Goal: Book appointment/travel/reservation

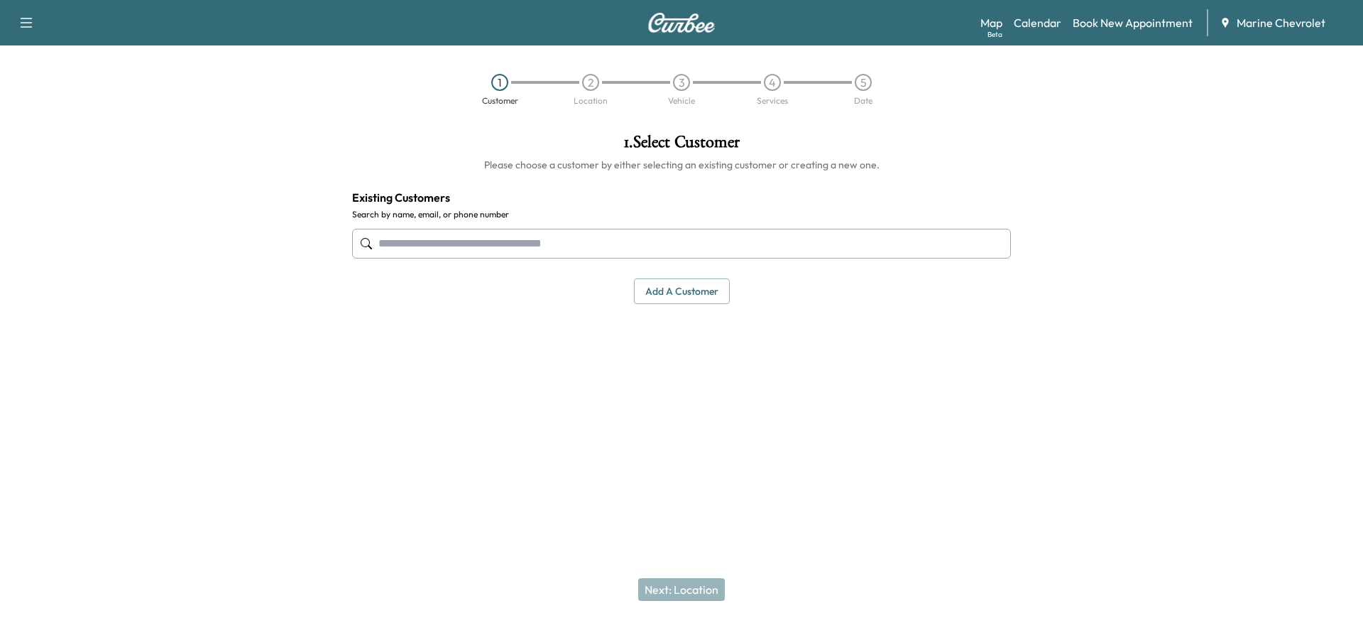
click at [408, 237] on input "text" at bounding box center [681, 244] width 659 height 30
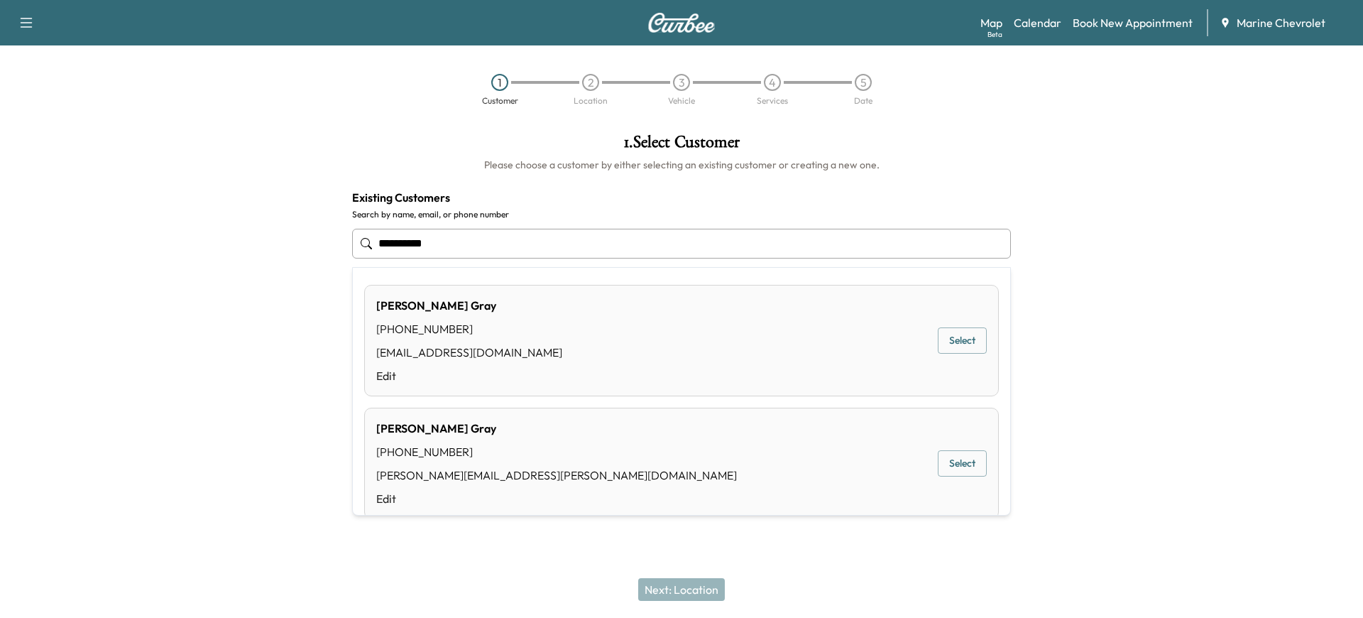
click at [975, 340] on button "Select" at bounding box center [962, 340] width 49 height 26
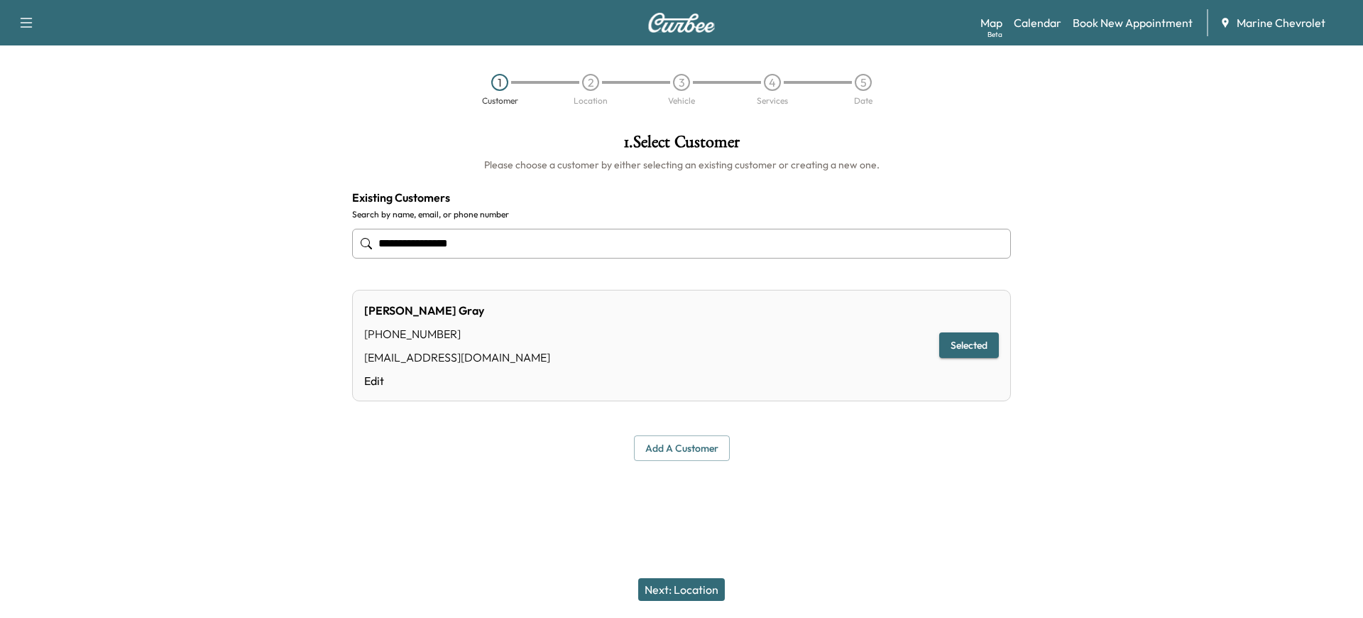
type input "**********"
click at [689, 589] on button "Next: Location" at bounding box center [681, 589] width 87 height 23
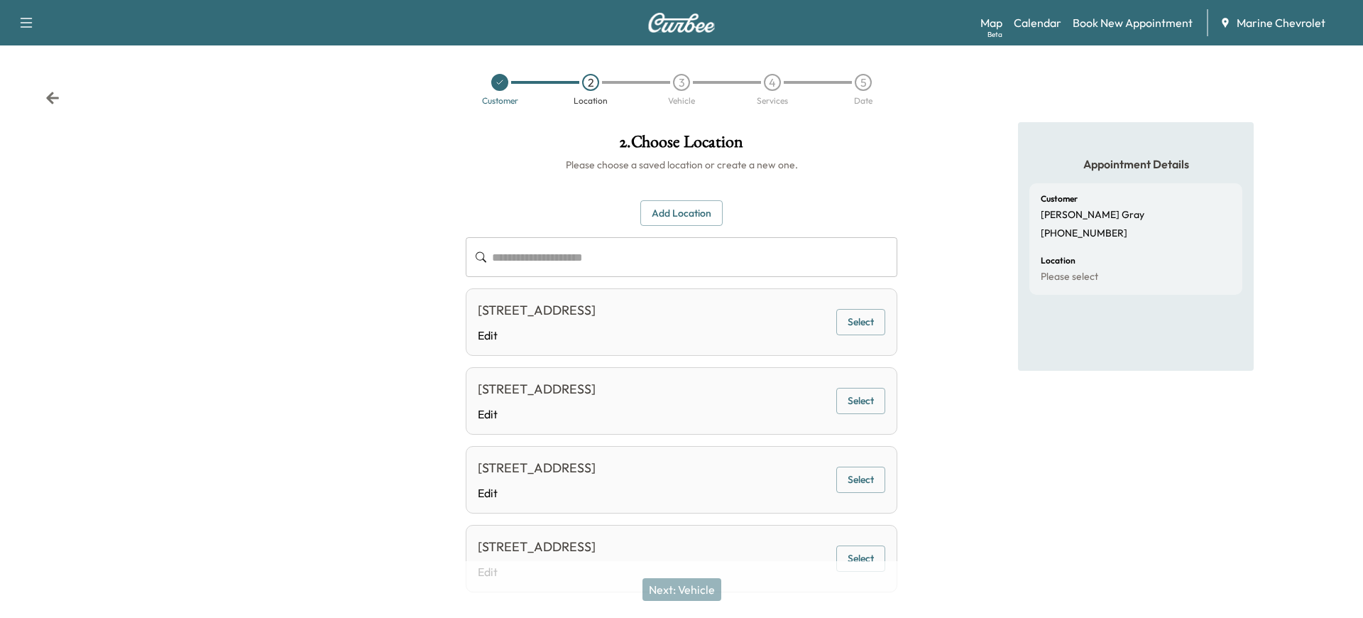
click at [581, 314] on div "[STREET_ADDRESS]" at bounding box center [537, 310] width 118 height 20
click at [866, 319] on button "Select" at bounding box center [860, 322] width 49 height 26
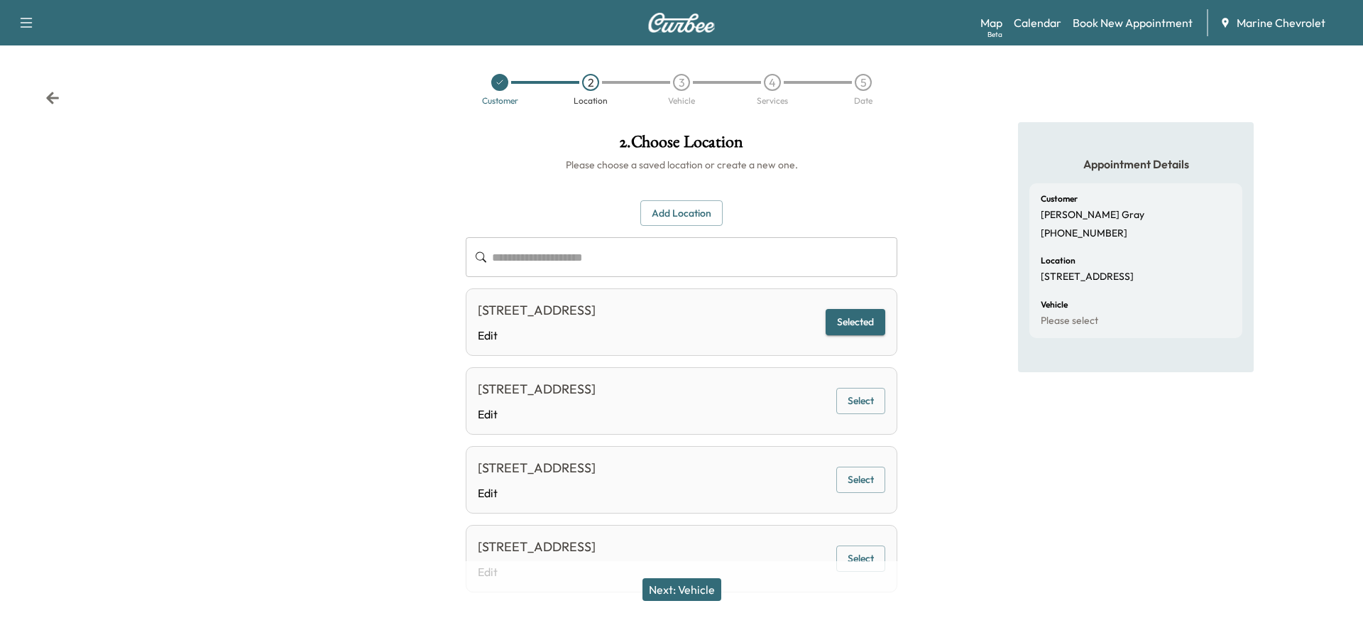
click at [697, 585] on button "Next: Vehicle" at bounding box center [681, 589] width 79 height 23
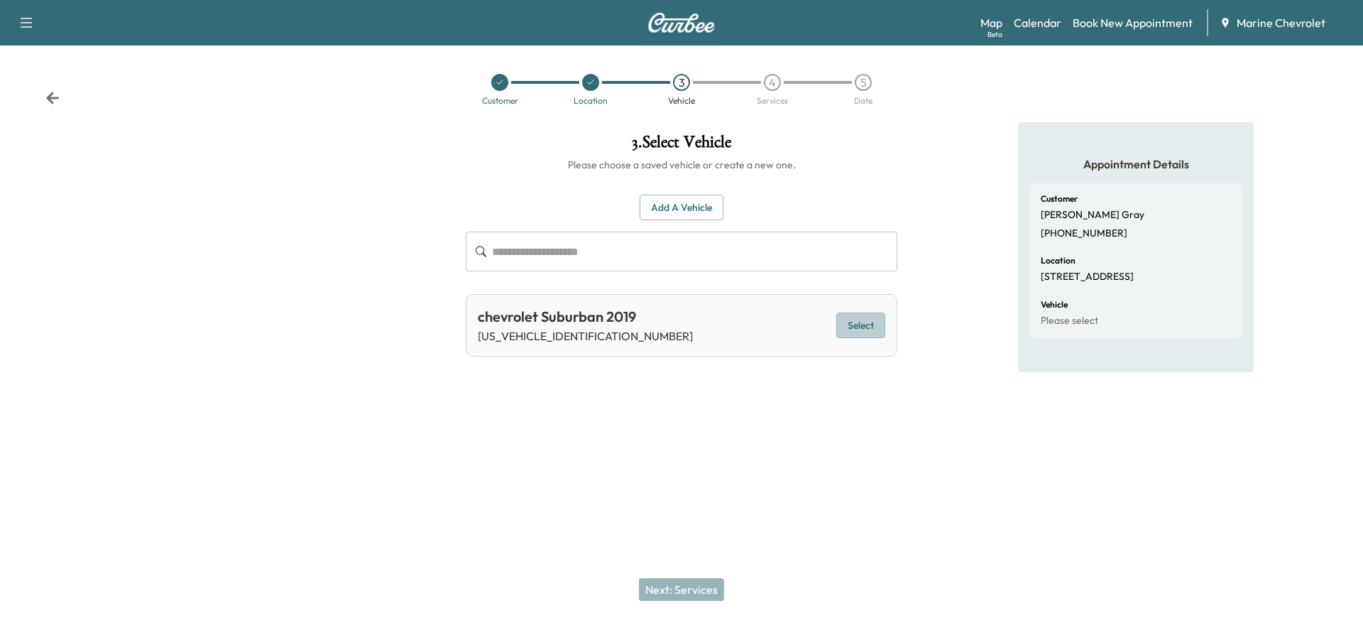
click at [867, 324] on button "Select" at bounding box center [860, 325] width 49 height 26
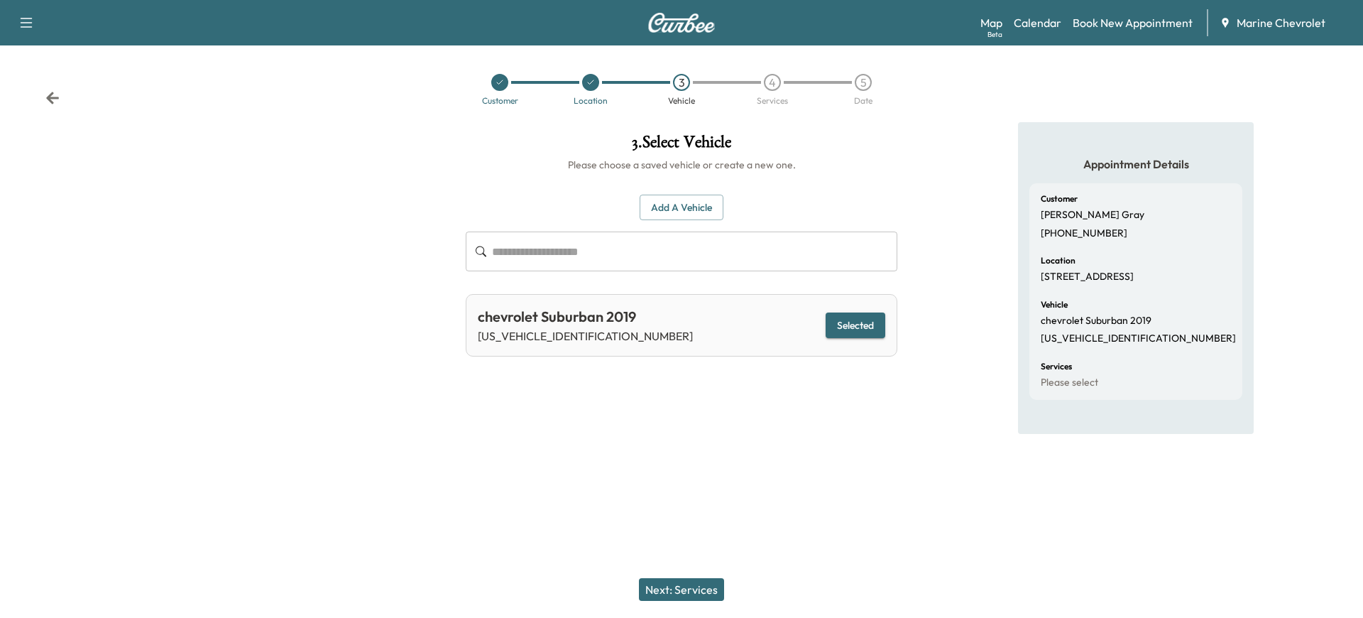
click at [659, 595] on button "Next: Services" at bounding box center [681, 589] width 85 height 23
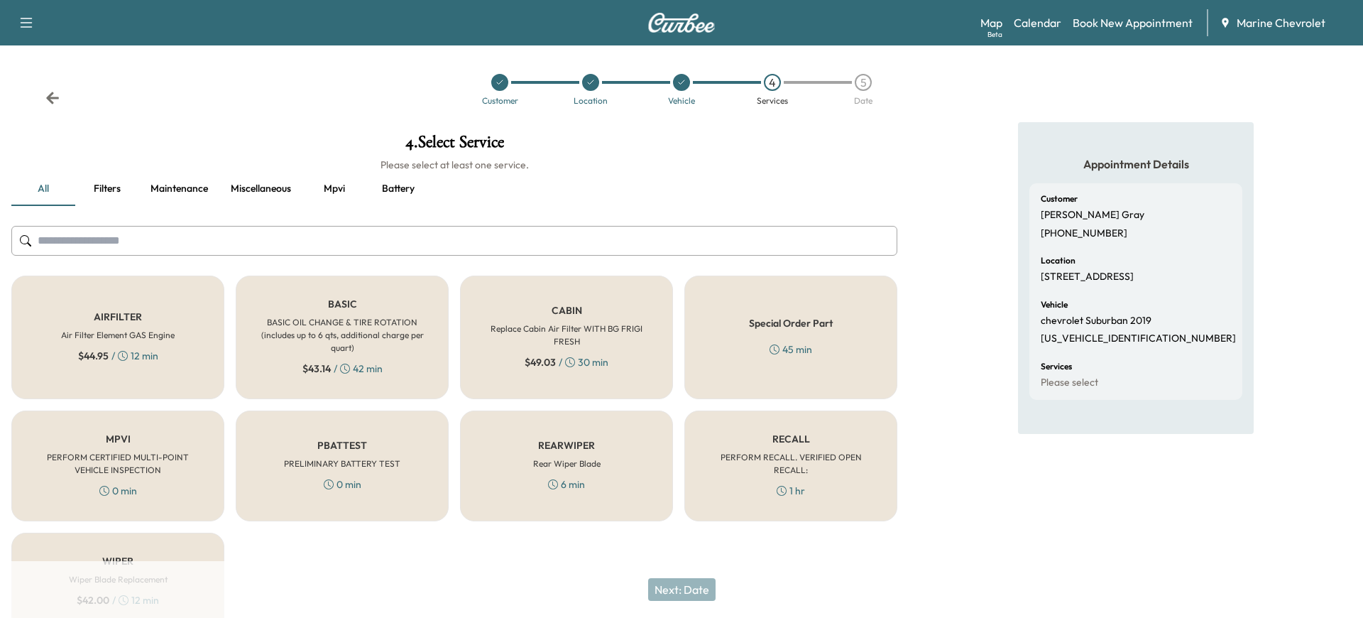
click at [296, 350] on h6 "BASIC OIL CHANGE & TIRE ROTATION (includes up to 6 qts, additional charge per q…" at bounding box center [342, 335] width 166 height 38
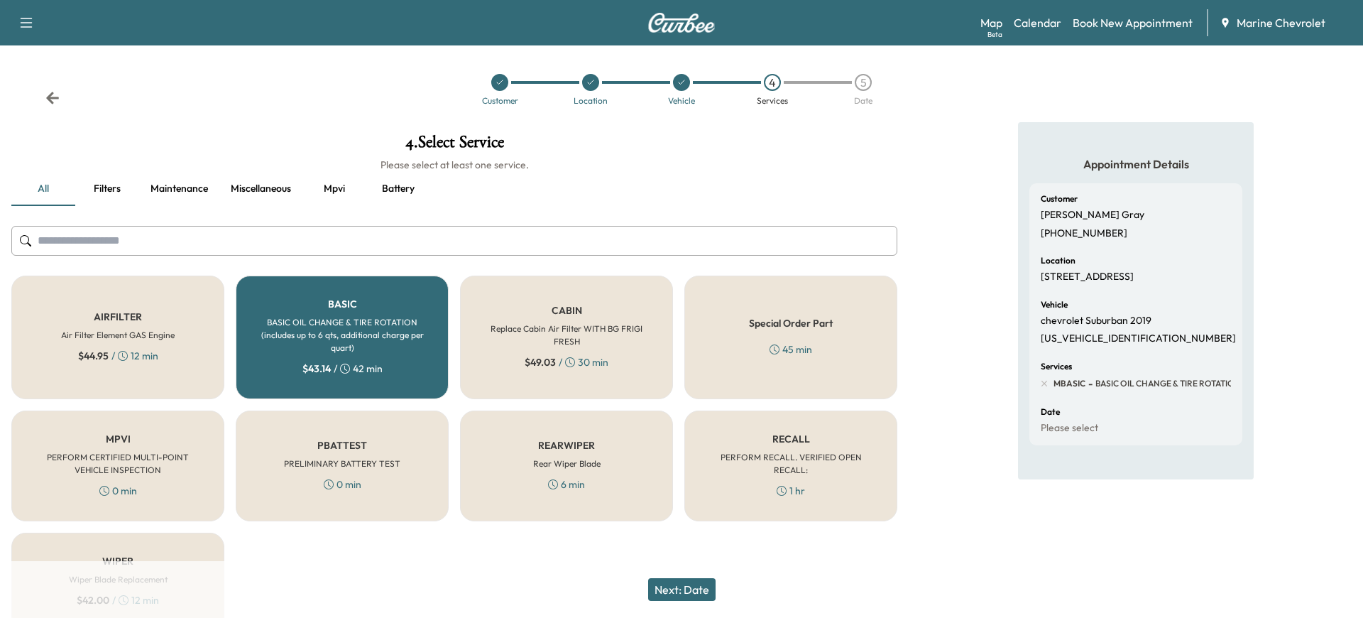
click at [701, 591] on button "Next: Date" at bounding box center [681, 589] width 67 height 23
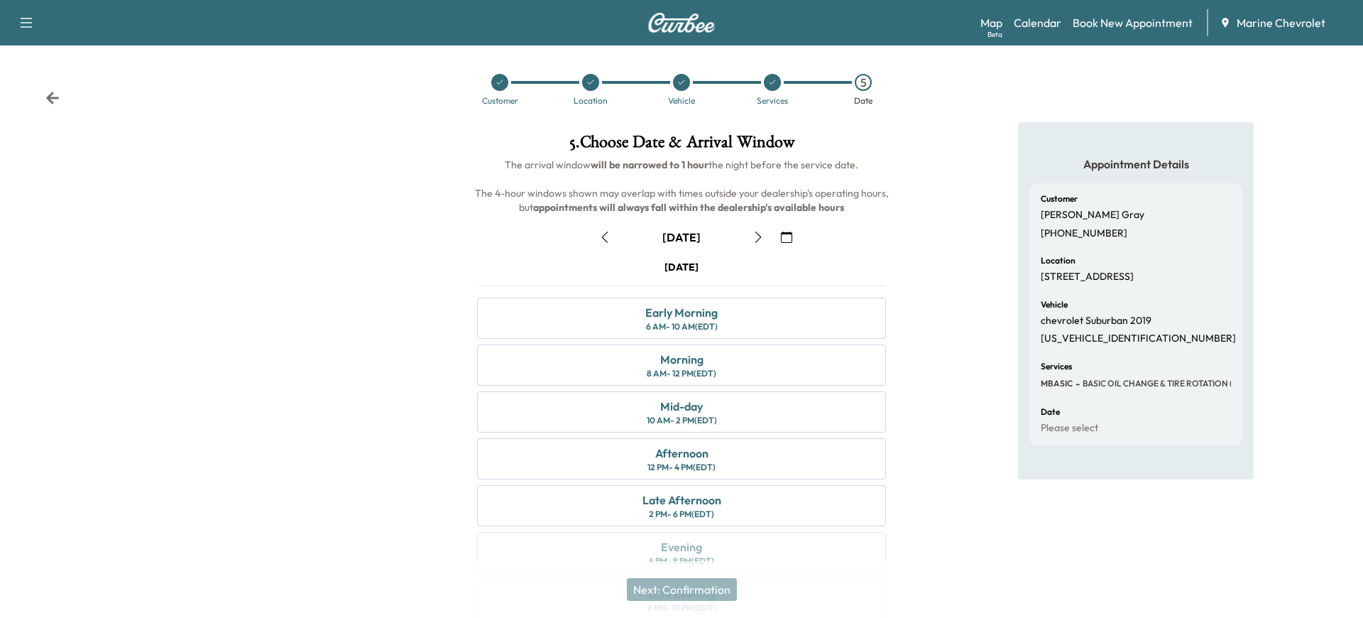
click at [757, 239] on icon "button" at bounding box center [757, 236] width 11 height 11
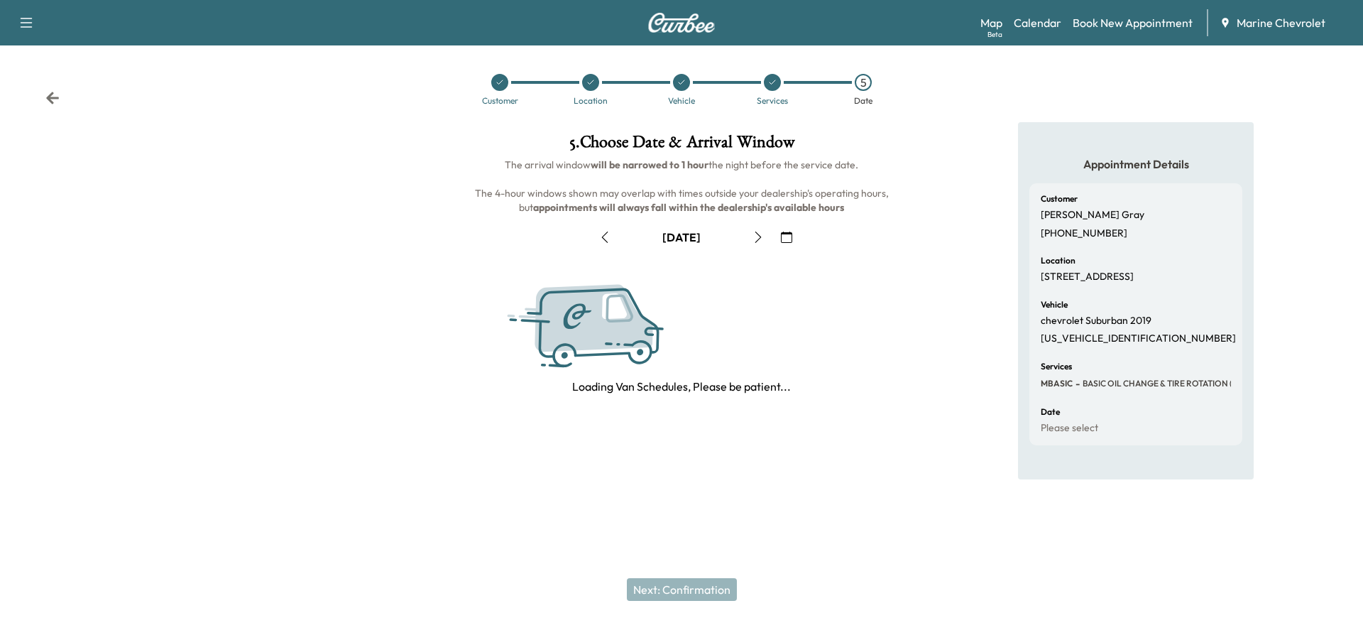
click at [757, 239] on icon "button" at bounding box center [757, 236] width 11 height 11
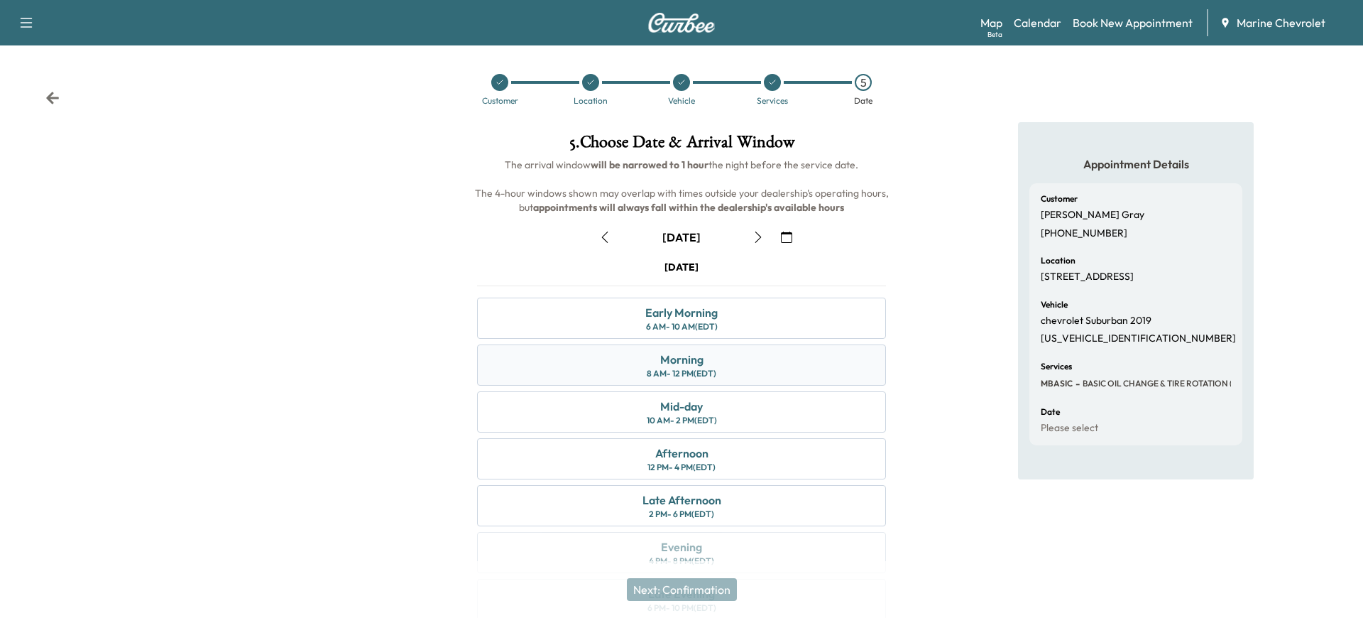
click at [726, 371] on div "Morning 8 AM - 12 PM (EDT)" at bounding box center [681, 364] width 409 height 41
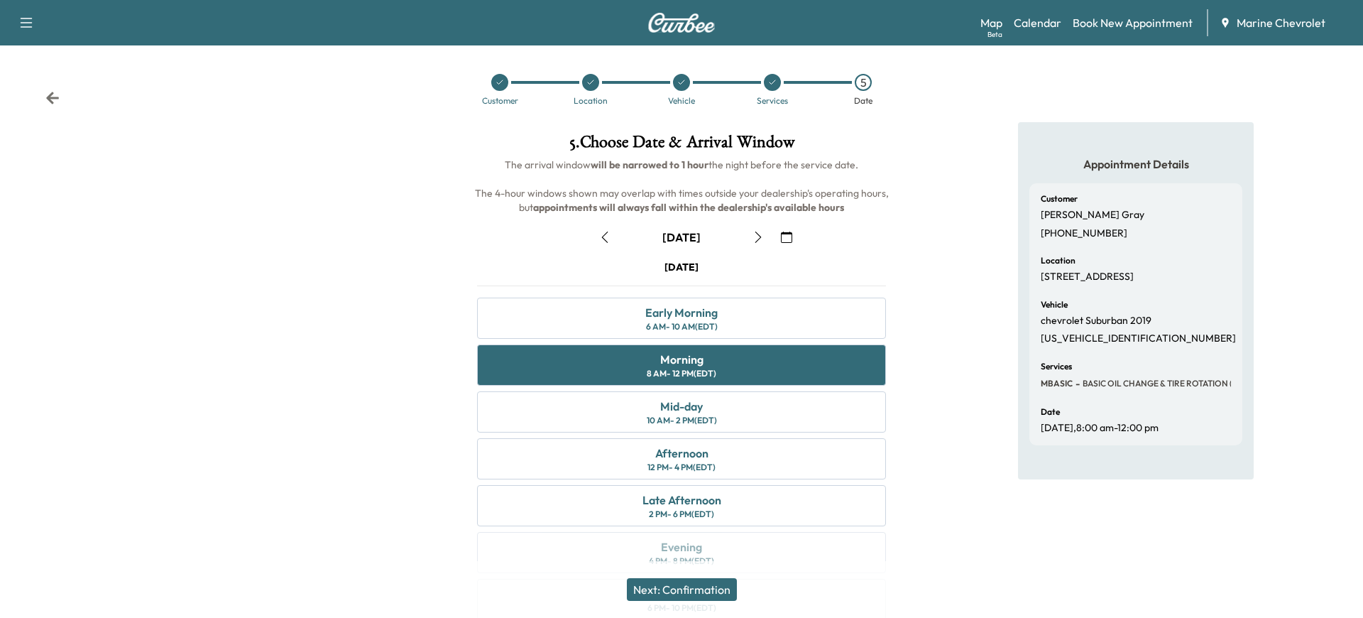
click at [701, 596] on button "Next: Confirmation" at bounding box center [682, 589] width 110 height 23
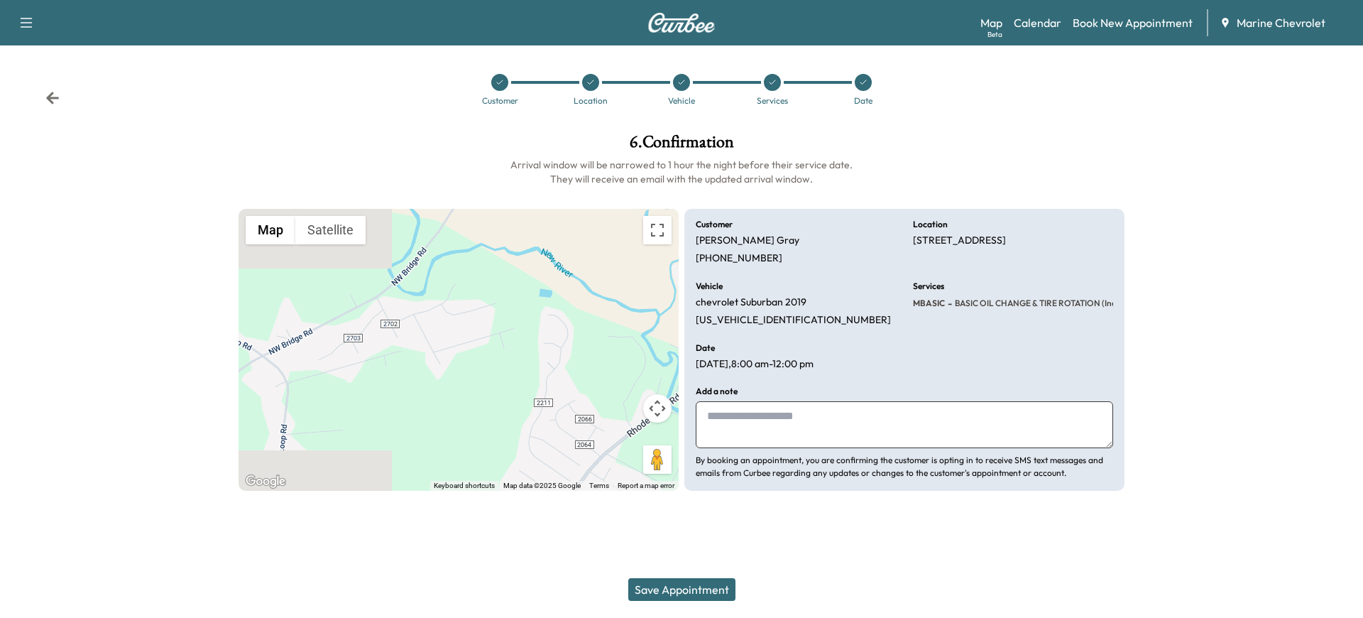
click at [926, 422] on textarea at bounding box center [904, 424] width 417 height 47
type textarea "**********"
click at [697, 586] on button "Save Appointment" at bounding box center [681, 589] width 107 height 23
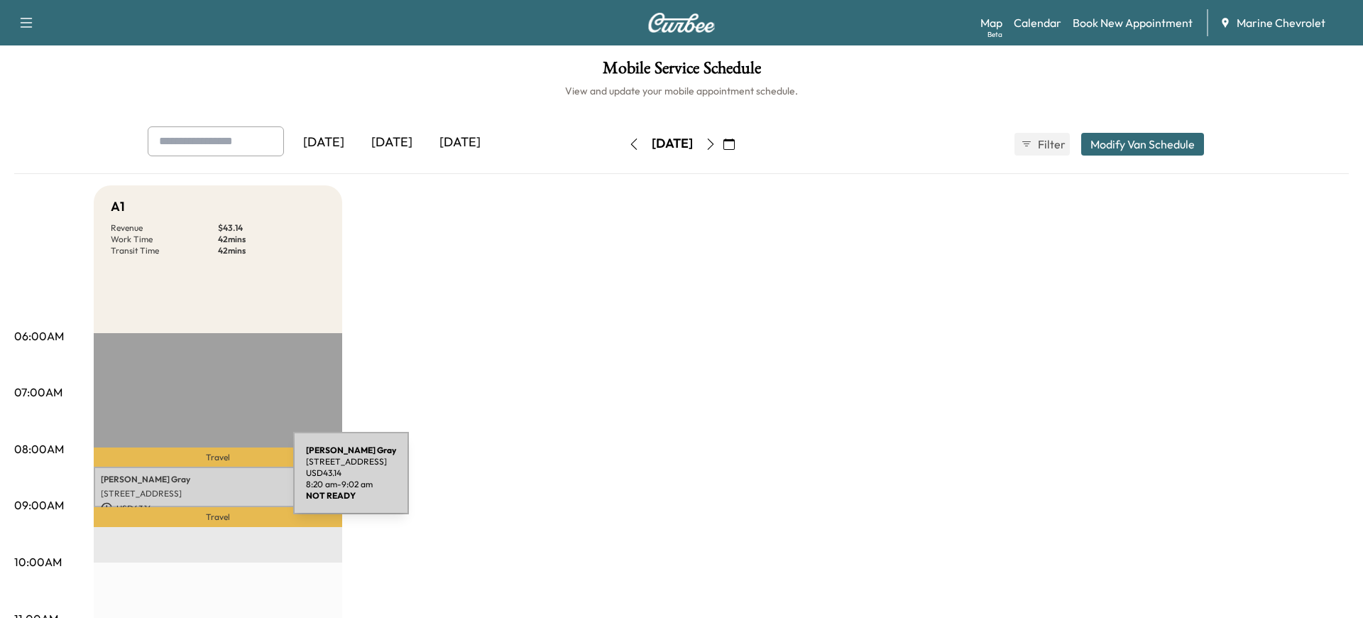
click at [187, 481] on p "[PERSON_NAME]" at bounding box center [218, 479] width 234 height 11
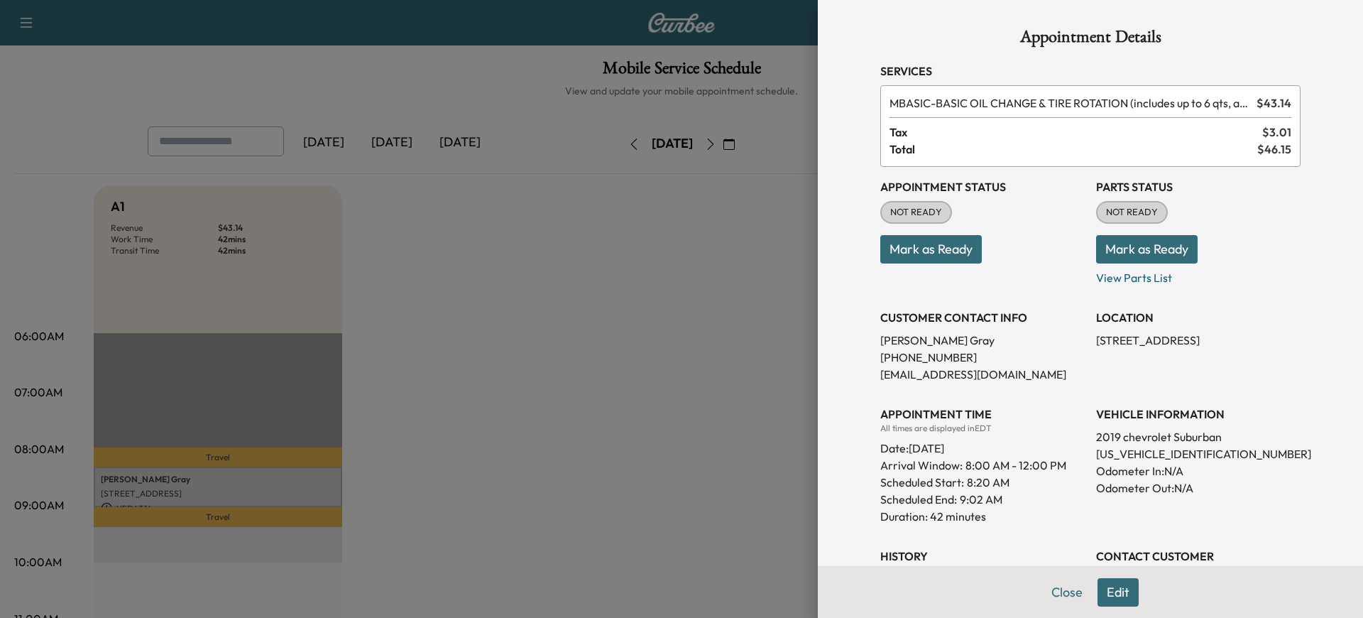
click at [963, 247] on button "Mark as Ready" at bounding box center [931, 249] width 102 height 28
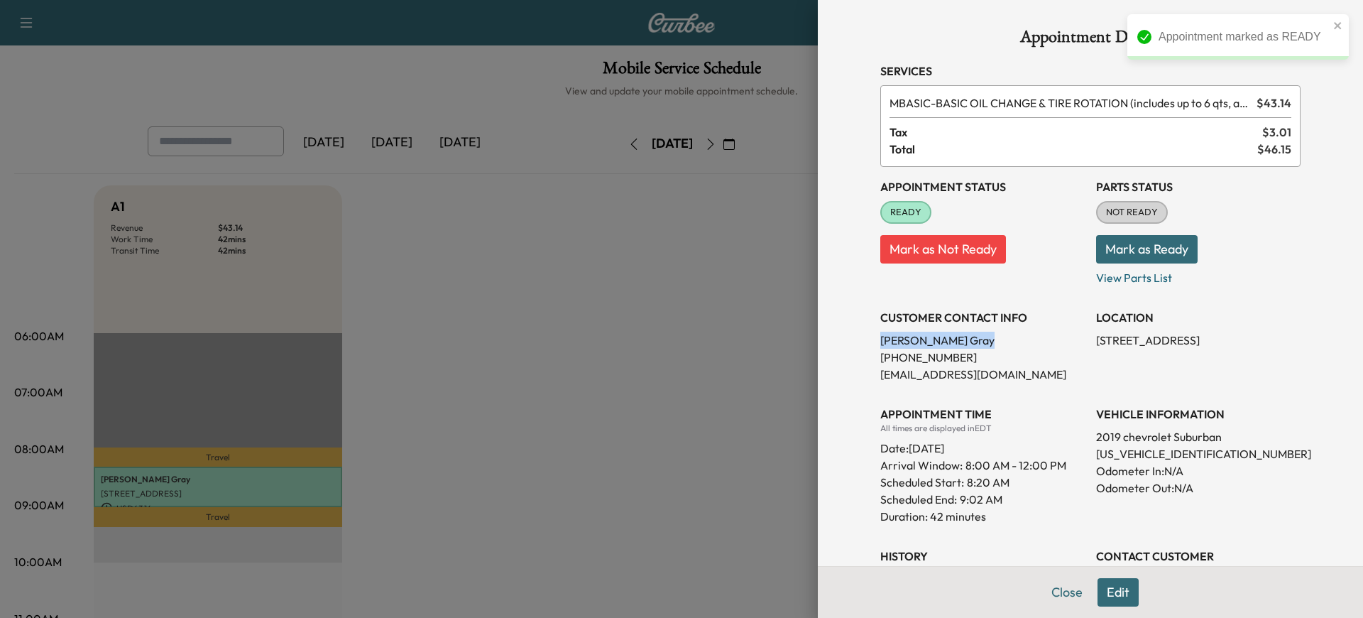
drag, startPoint x: 970, startPoint y: 339, endPoint x: 897, endPoint y: 337, distance: 73.1
click at [882, 339] on p "[PERSON_NAME]" at bounding box center [982, 340] width 204 height 17
copy p "[PERSON_NAME]"
drag, startPoint x: 1078, startPoint y: 594, endPoint x: 1082, endPoint y: 581, distance: 14.1
click at [1078, 594] on button "Close" at bounding box center [1067, 592] width 50 height 28
